Goal: Find specific page/section: Find specific page/section

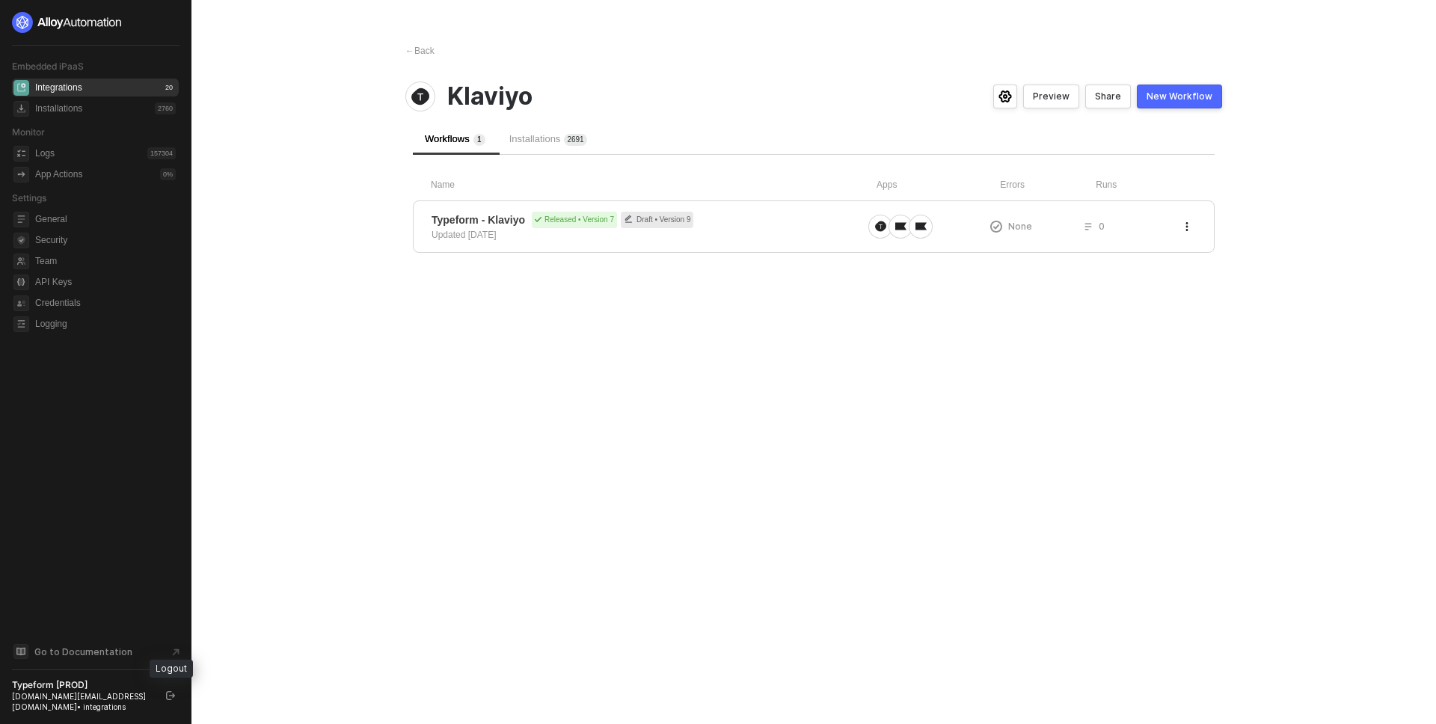
drag, startPoint x: 166, startPoint y: 699, endPoint x: 192, endPoint y: 675, distance: 34.9
click at [166, 699] on icon "logout" at bounding box center [170, 695] width 9 height 9
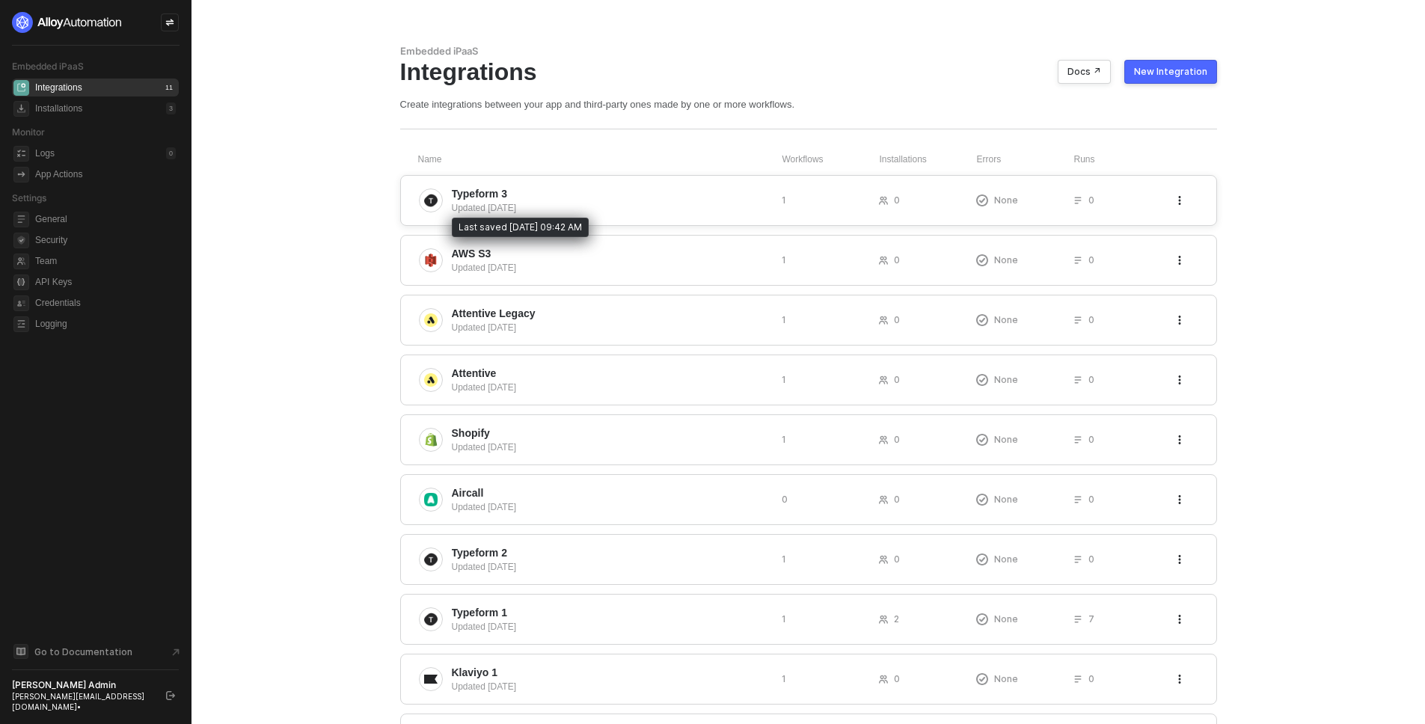
click at [573, 206] on div "Updated [DATE]" at bounding box center [611, 207] width 318 height 13
